Goal: Information Seeking & Learning: Learn about a topic

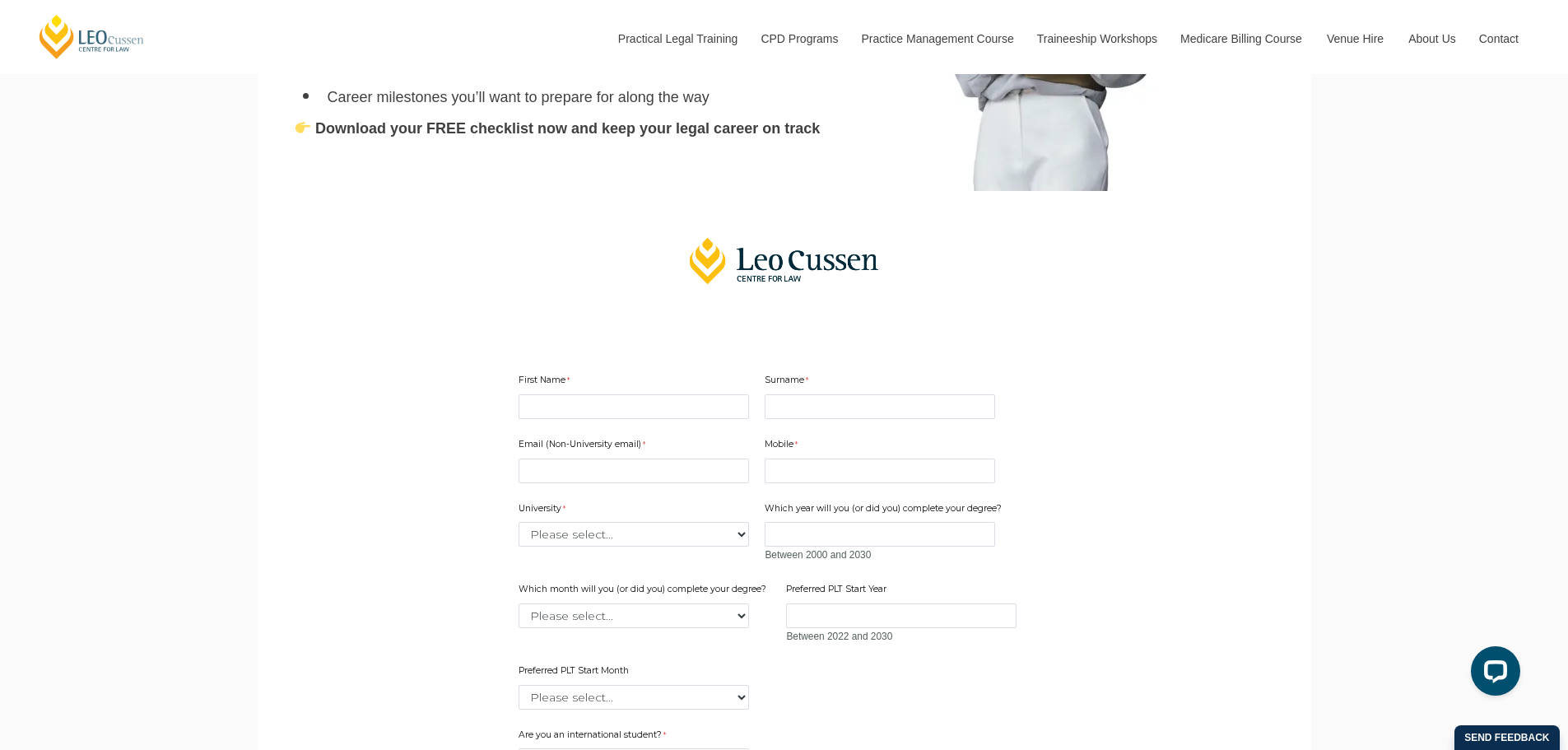
scroll to position [1097, 0]
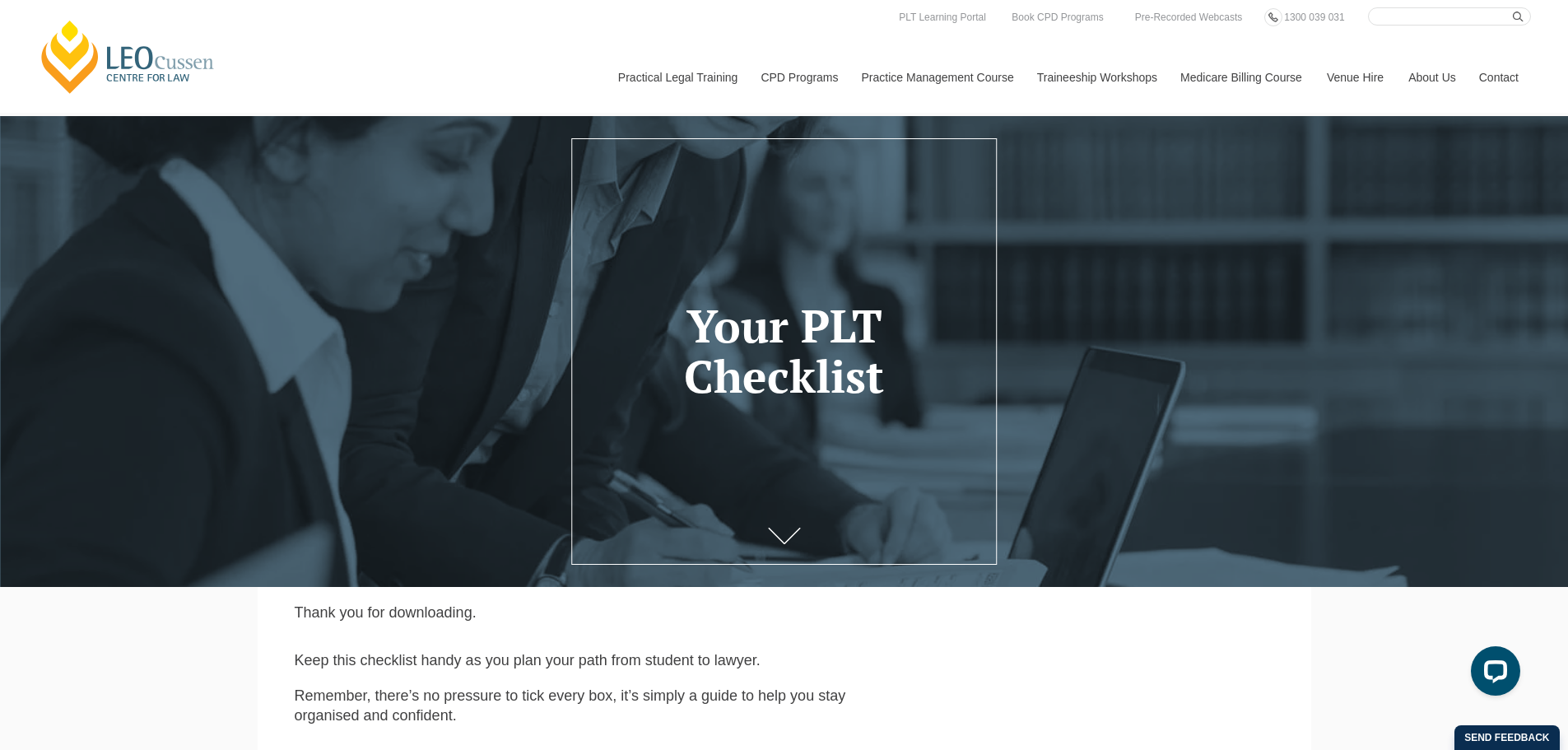
scroll to position [274, 0]
